Goal: Transaction & Acquisition: Purchase product/service

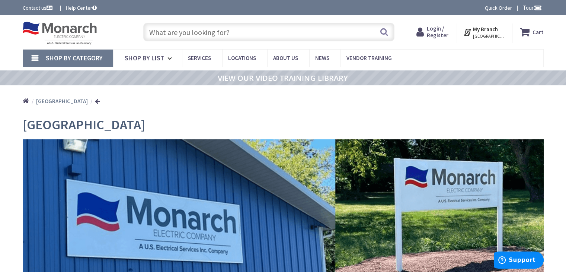
click at [98, 60] on span "Shop By Category" at bounding box center [74, 58] width 57 height 9
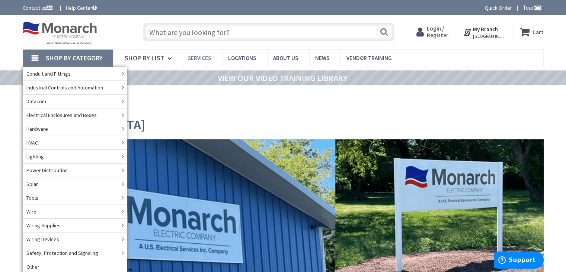
click at [208, 59] on span "Services" at bounding box center [199, 57] width 23 height 7
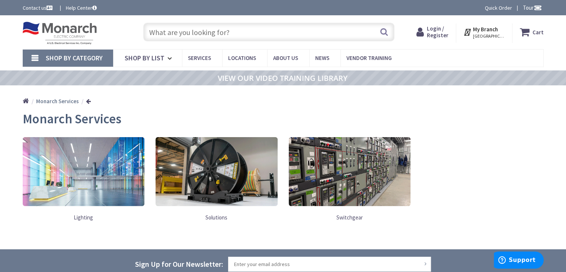
click at [195, 35] on input "text" at bounding box center [268, 32] width 251 height 19
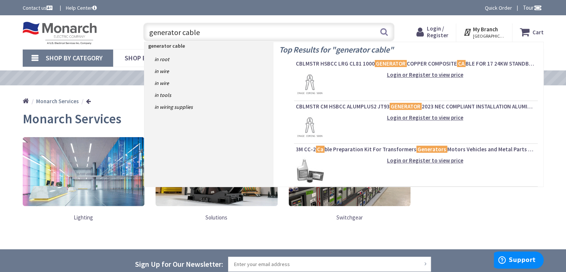
type input "generator cable"
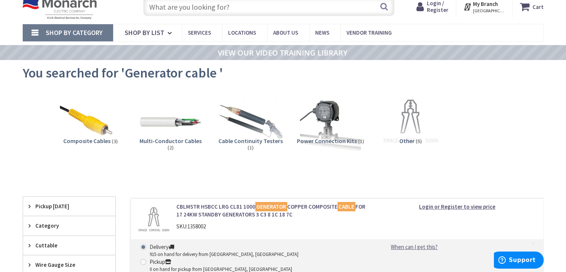
scroll to position [28, 0]
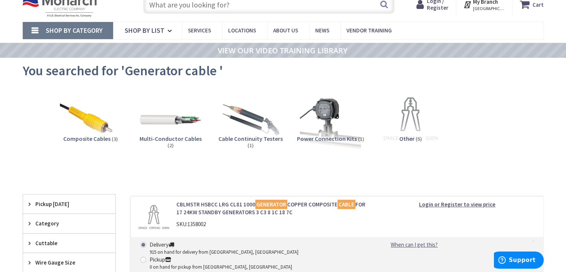
click at [180, 140] on span "Multi-Conductor Cables" at bounding box center [171, 138] width 62 height 7
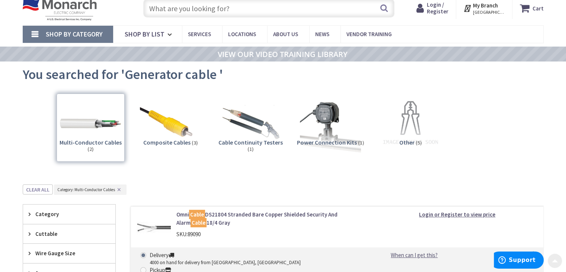
scroll to position [25, 0]
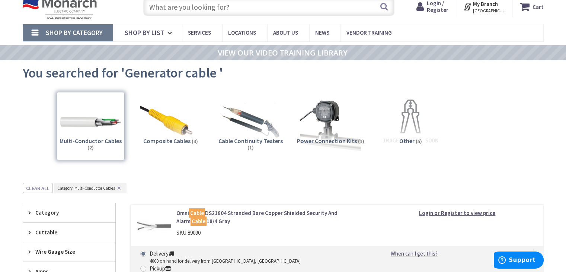
click at [170, 8] on input "text" at bounding box center [268, 6] width 251 height 19
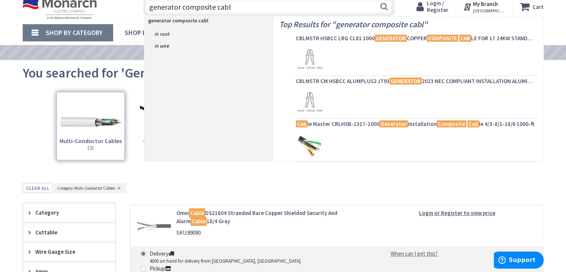
type input "generator composite cable"
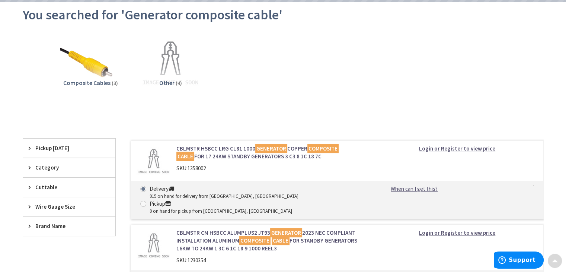
scroll to position [83, 0]
click at [202, 149] on link "CBLMSTR HSBCC LRG CL81 1000 GENERATOR COPPER COMPOSITE CABLE FOR 17 24KW STANDB…" at bounding box center [270, 153] width 189 height 16
click at [214, 149] on link "CBLMSTR HSBCC LRG CL81 1000 GENERATOR COPPER COMPOSITE CABLE FOR 17 24KW STANDB…" at bounding box center [270, 153] width 189 height 16
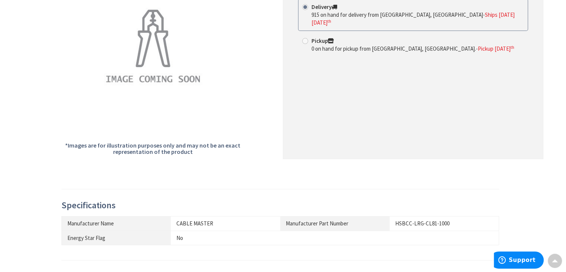
scroll to position [89, 0]
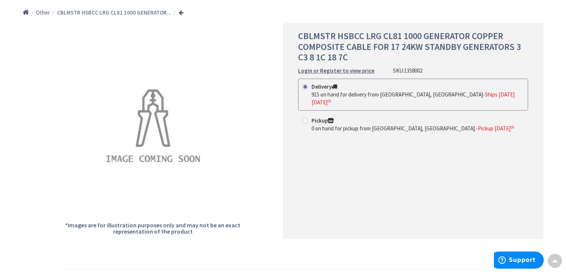
click at [380, 45] on span "CBLMSTR HSBCC LRG CL81 1000 GENERATOR COPPER COMPOSITE CABLE FOR 17 24KW STANDB…" at bounding box center [409, 46] width 223 height 33
